Goal: Task Accomplishment & Management: Complete application form

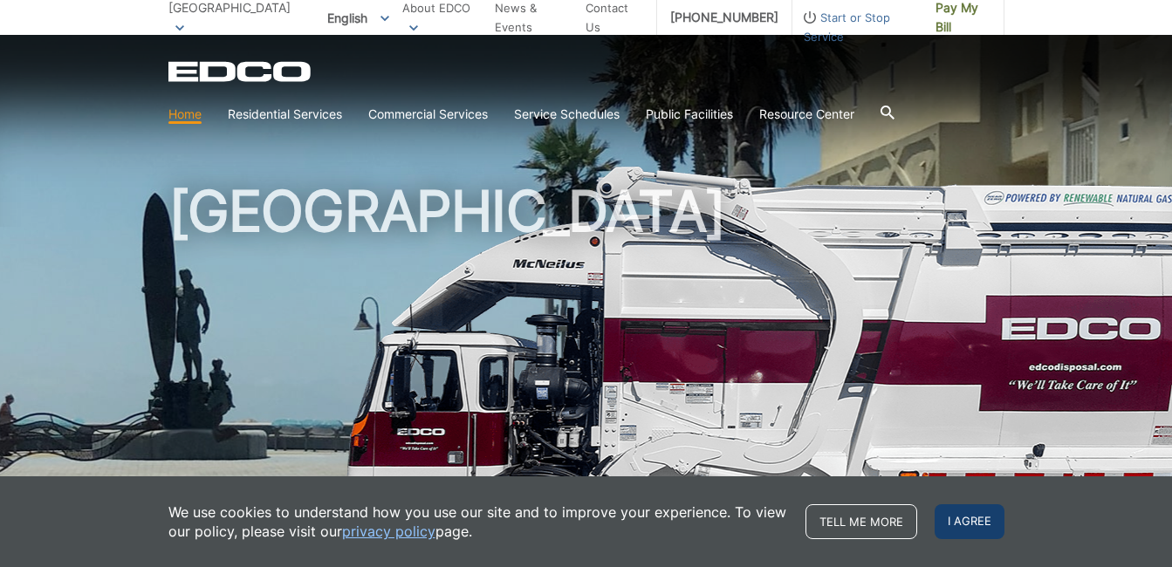
click at [958, 512] on span "I agree" at bounding box center [970, 521] width 70 height 35
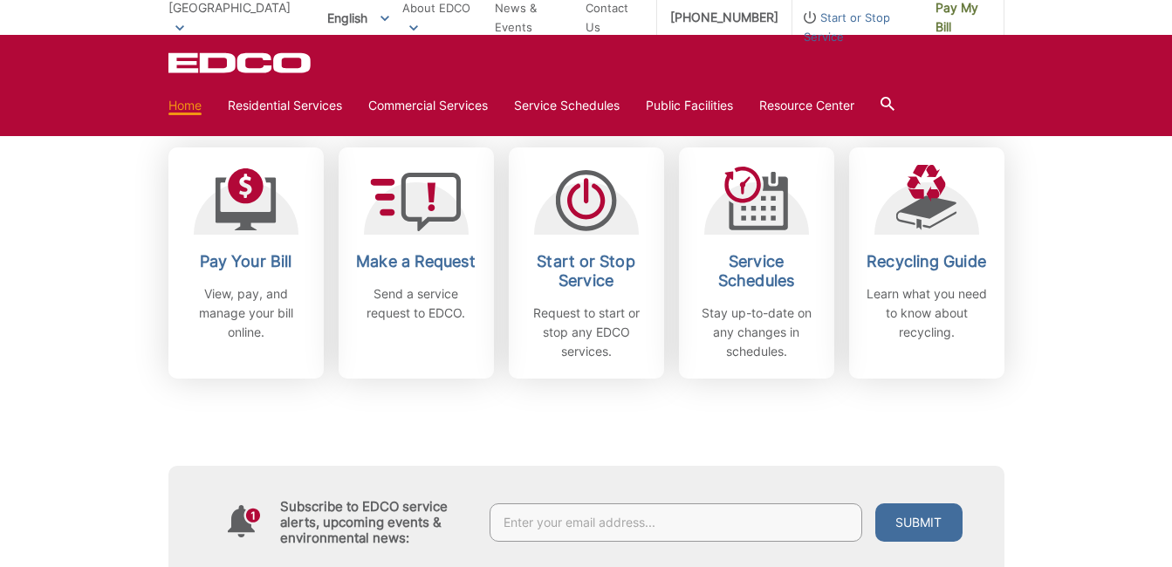
scroll to position [492, 0]
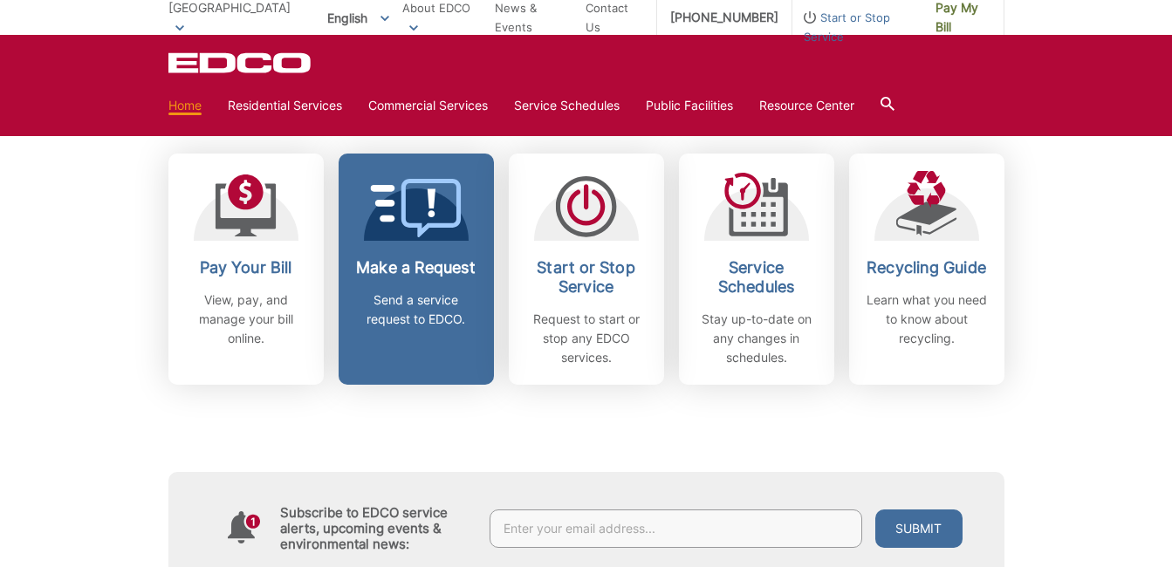
click at [429, 301] on p "Send a service request to EDCO." at bounding box center [416, 310] width 129 height 38
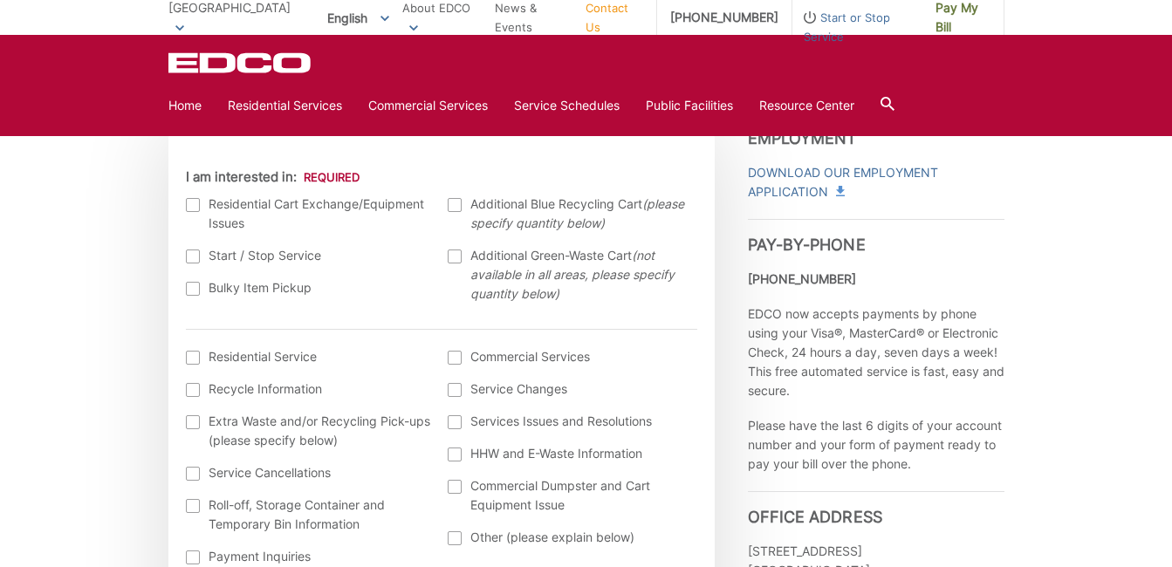
scroll to position [546, 0]
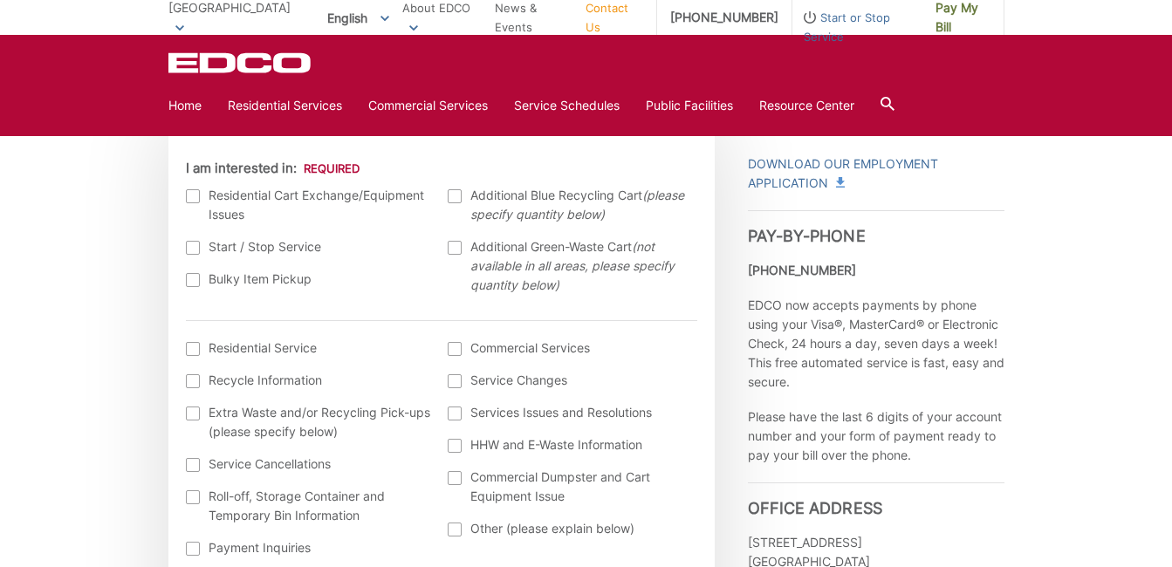
click at [191, 277] on div at bounding box center [193, 280] width 14 height 14
click at [0, 0] on input "Bulky Item Pickup" at bounding box center [0, 0] width 0 height 0
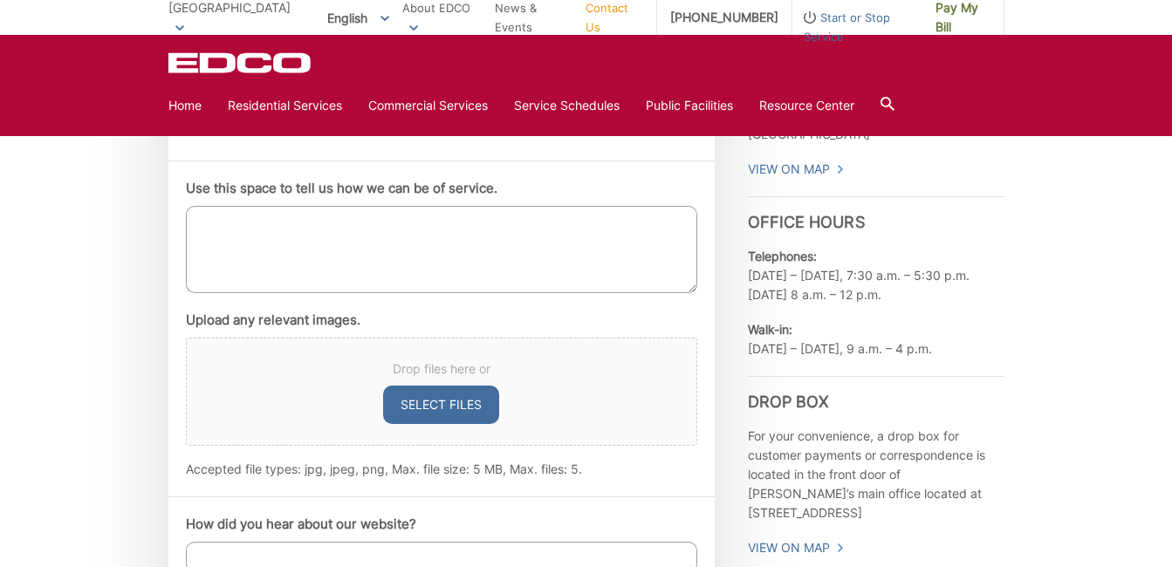
scroll to position [978, 0]
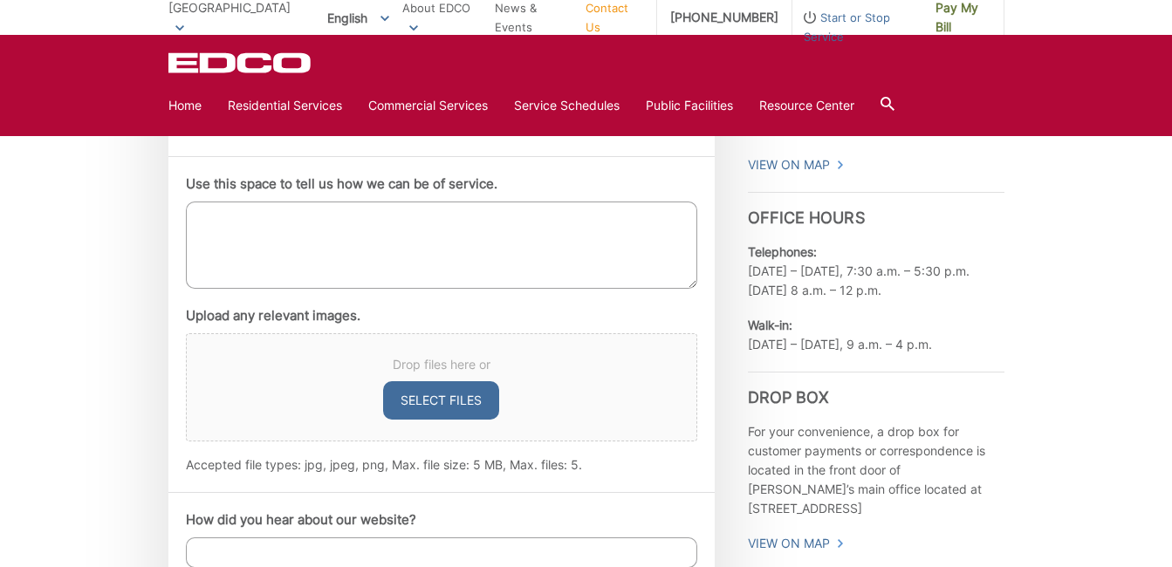
click at [267, 227] on textarea "Use this space to tell us how we can be of service." at bounding box center [441, 245] width 511 height 87
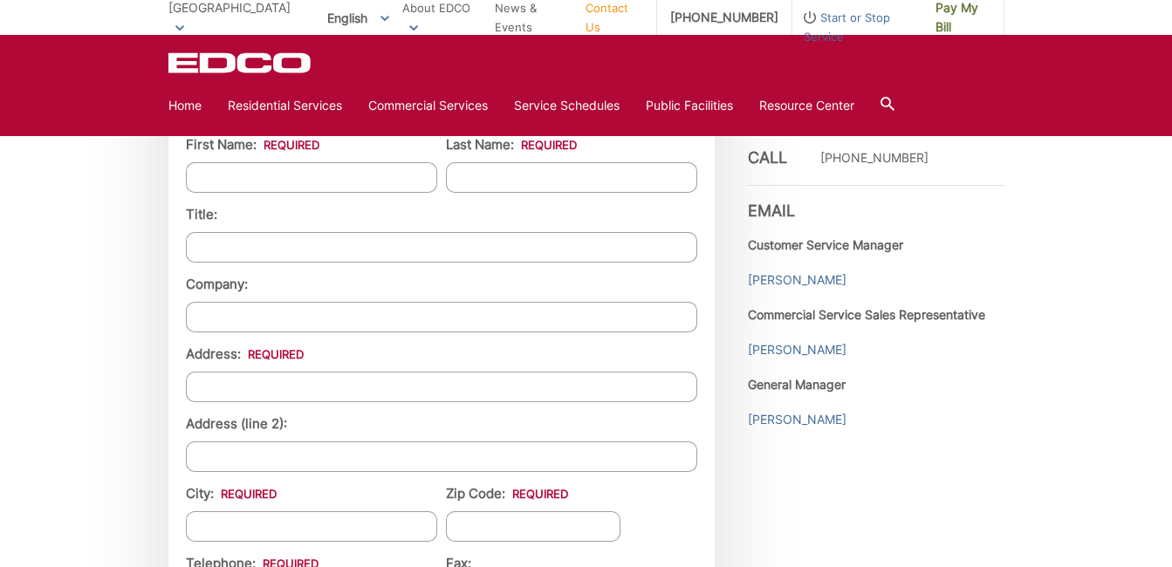
scroll to position [1364, 0]
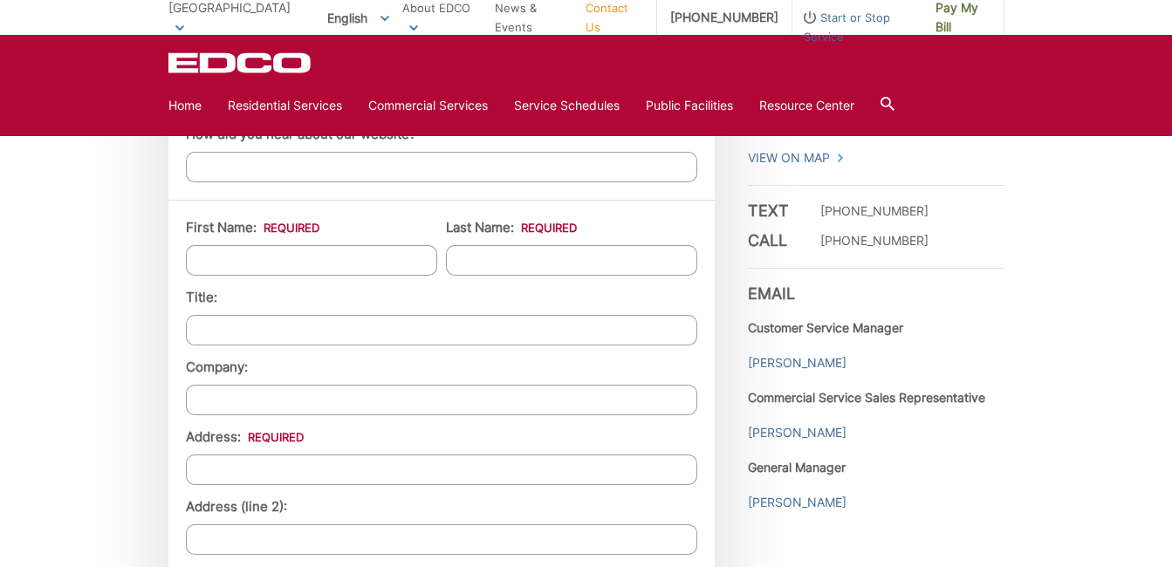
type textarea "We have several larger items that we would like picked up."
click at [310, 262] on input "First Name: *" at bounding box center [311, 260] width 251 height 31
type input "Doug"
type input "Zilm"
type input "929 10th St"
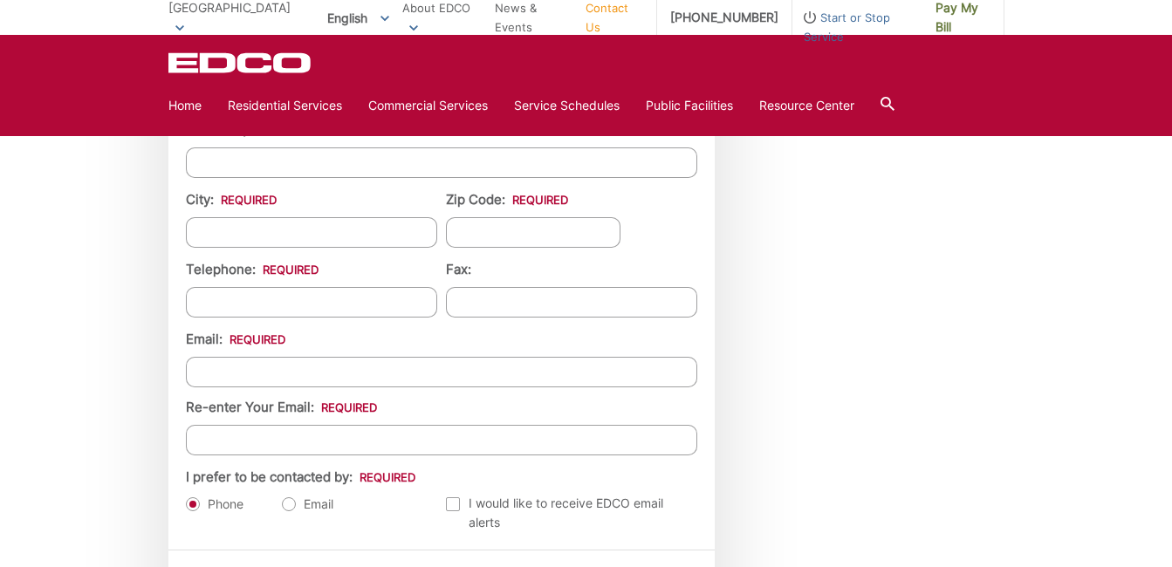
scroll to position [1713, 0]
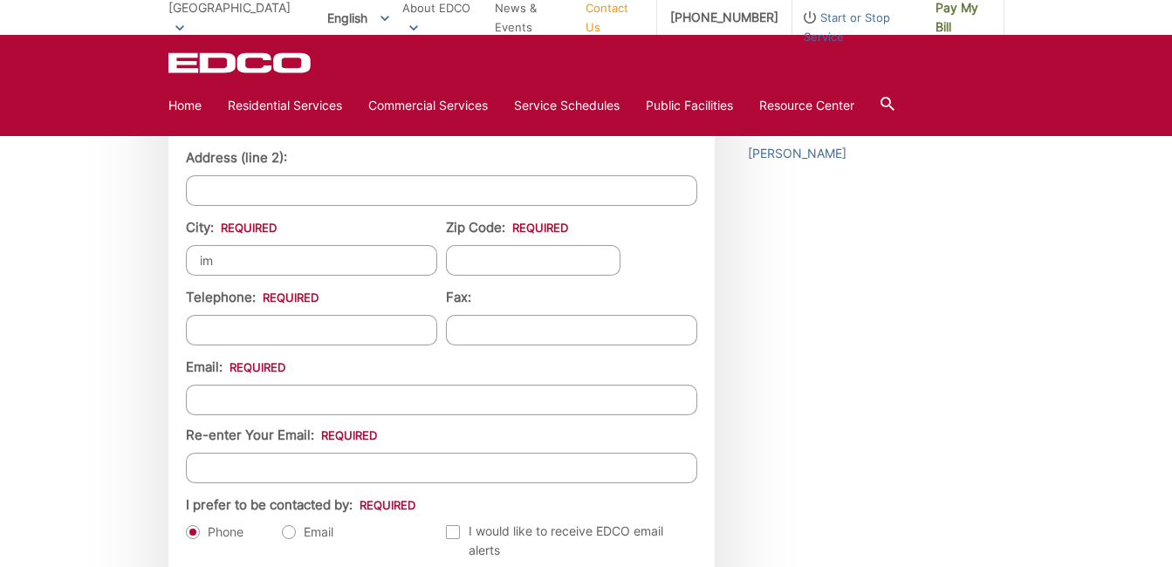
type input "i"
type input "[GEOGRAPHIC_DATA]"
type input "91932"
type input "(575) 574-8089"
type input "(___) ___-____"
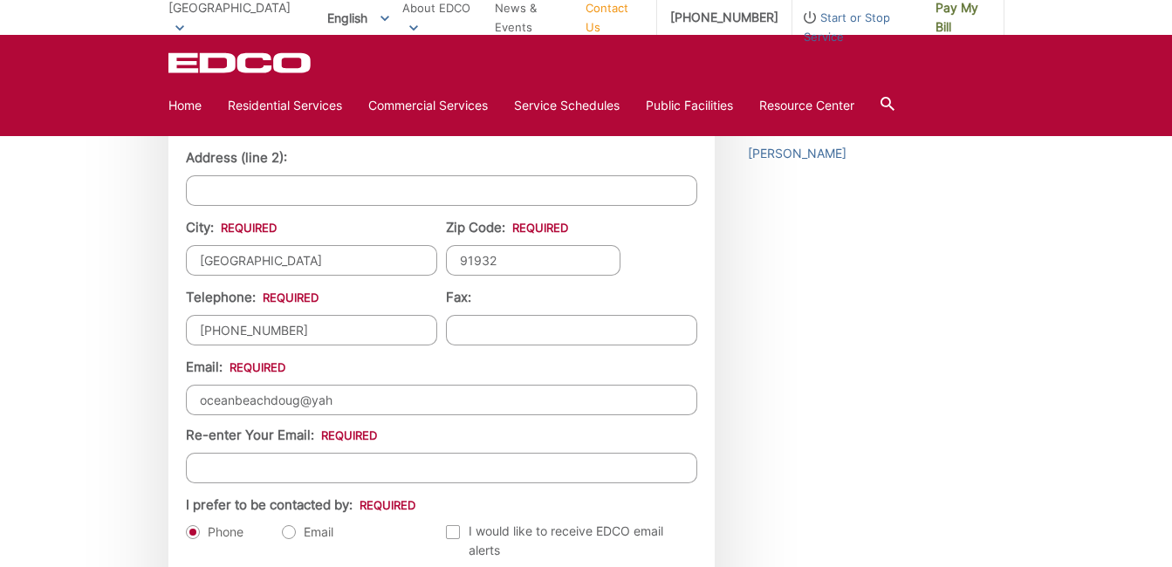
click at [414, 394] on input "oceanbeachdoug@yah" at bounding box center [441, 400] width 511 height 31
type input "oceanbeachdoug@yahoo.com"
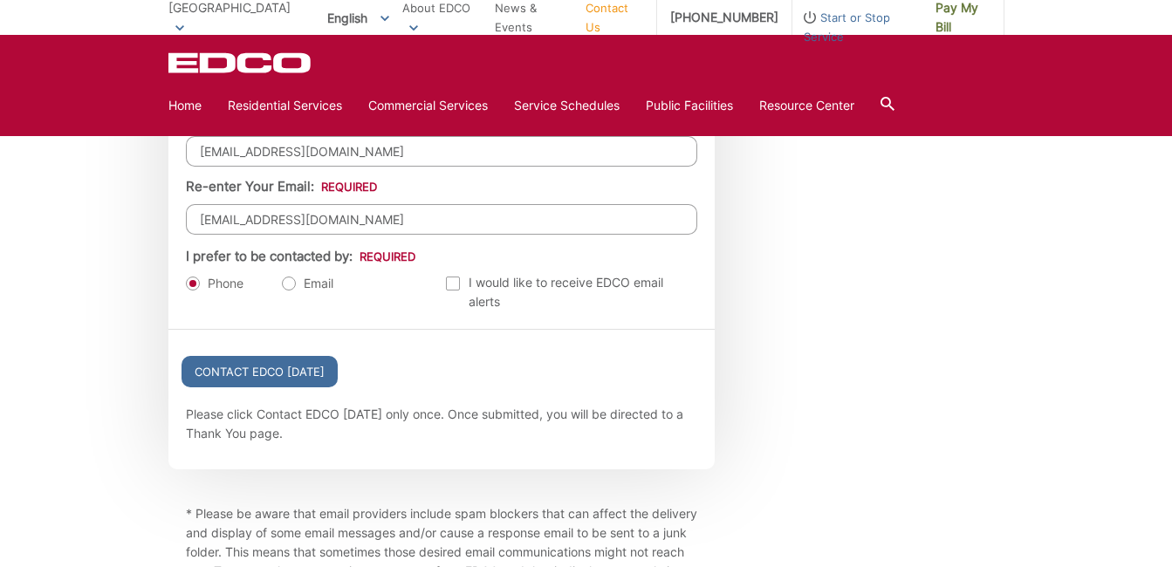
scroll to position [1976, 0]
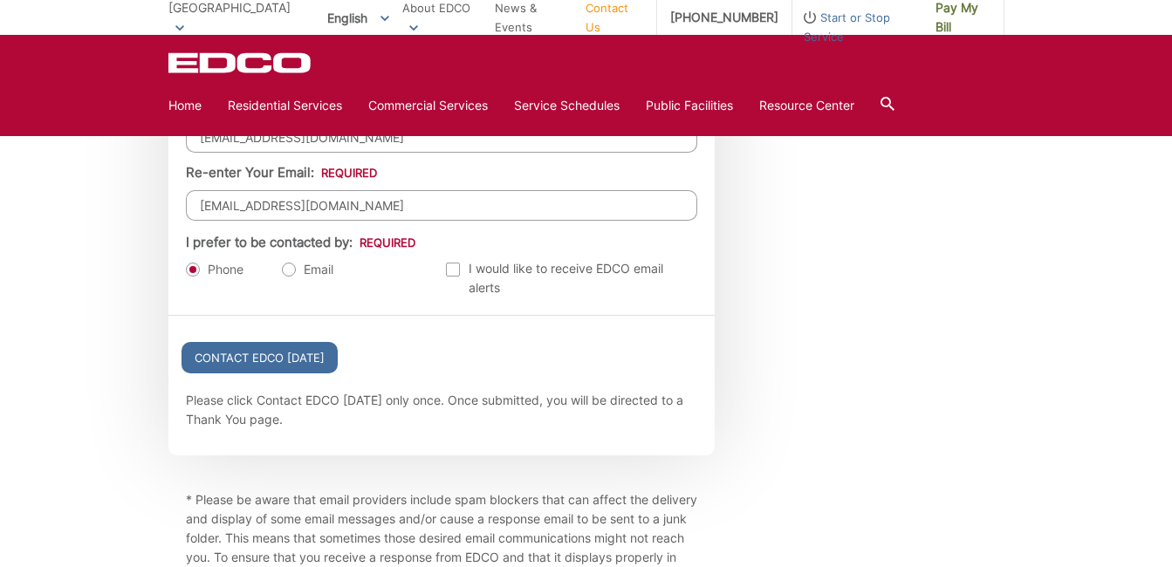
click at [287, 270] on label "Email" at bounding box center [307, 269] width 51 height 17
radio input "true"
click at [270, 359] on input "Contact EDCO Today" at bounding box center [259, 357] width 156 height 31
